Goal: Find contact information: Find contact information

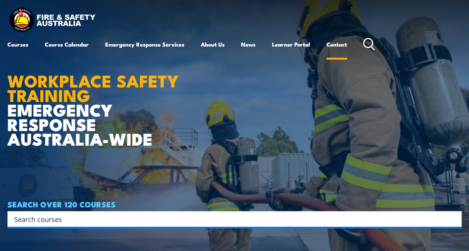
click at [335, 47] on link "Contact" at bounding box center [336, 44] width 21 height 18
